Goal: Navigation & Orientation: Find specific page/section

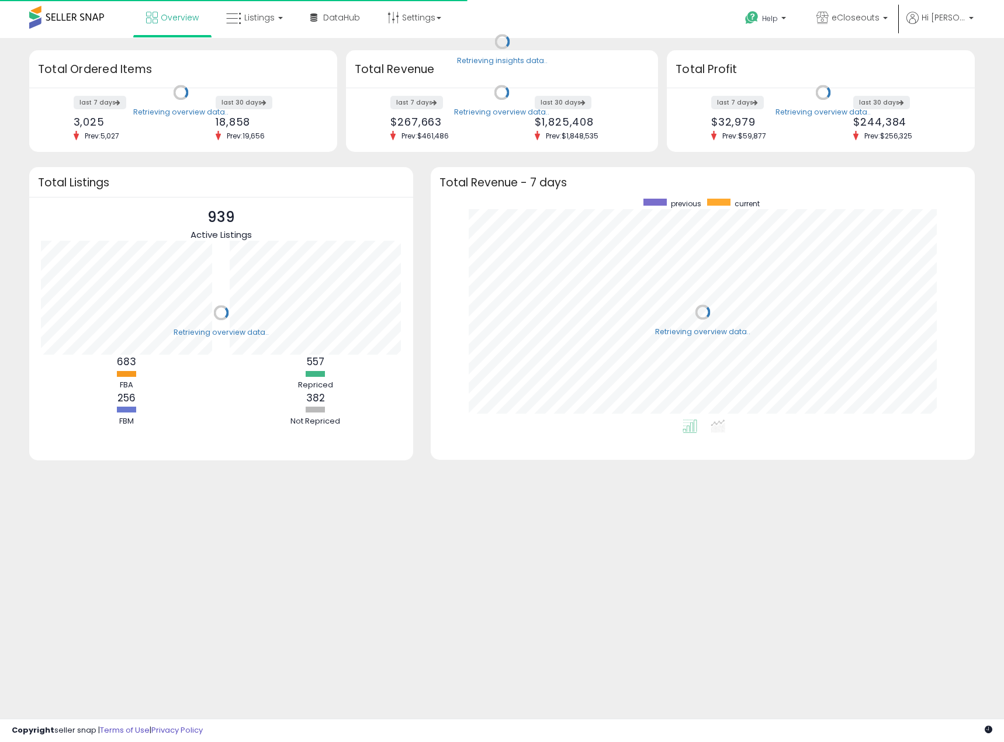
scroll to position [221, 521]
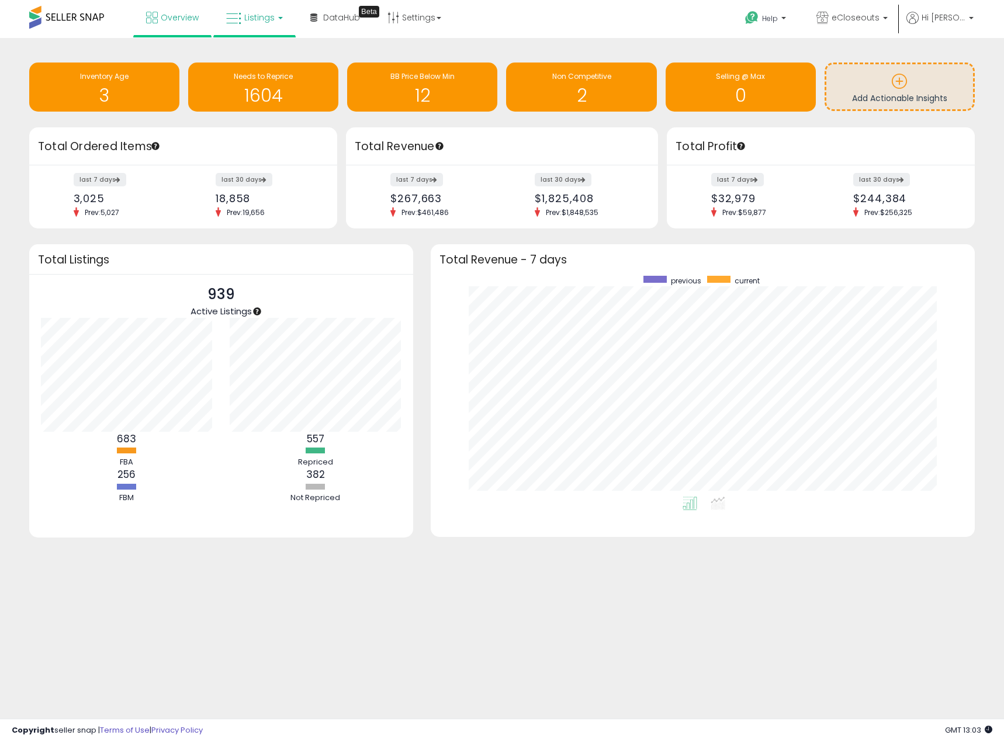
click at [265, 18] on span "Listings" at bounding box center [259, 18] width 30 height 12
click at [251, 52] on icon at bounding box center [263, 57] width 51 height 15
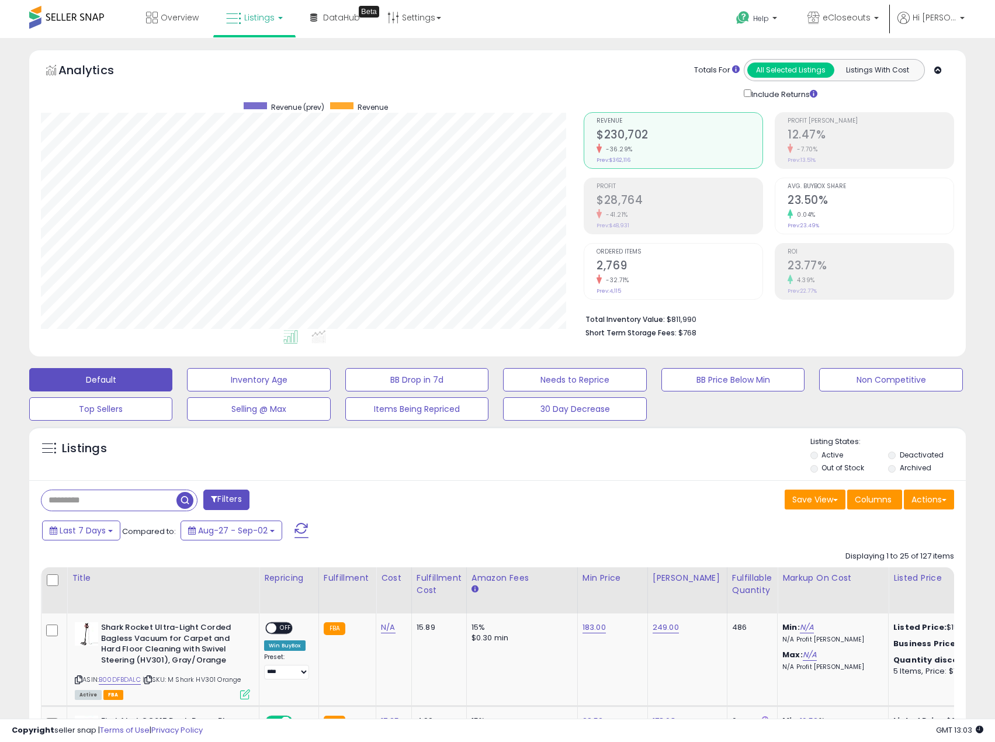
scroll to position [240, 544]
